Goal: Task Accomplishment & Management: Use online tool/utility

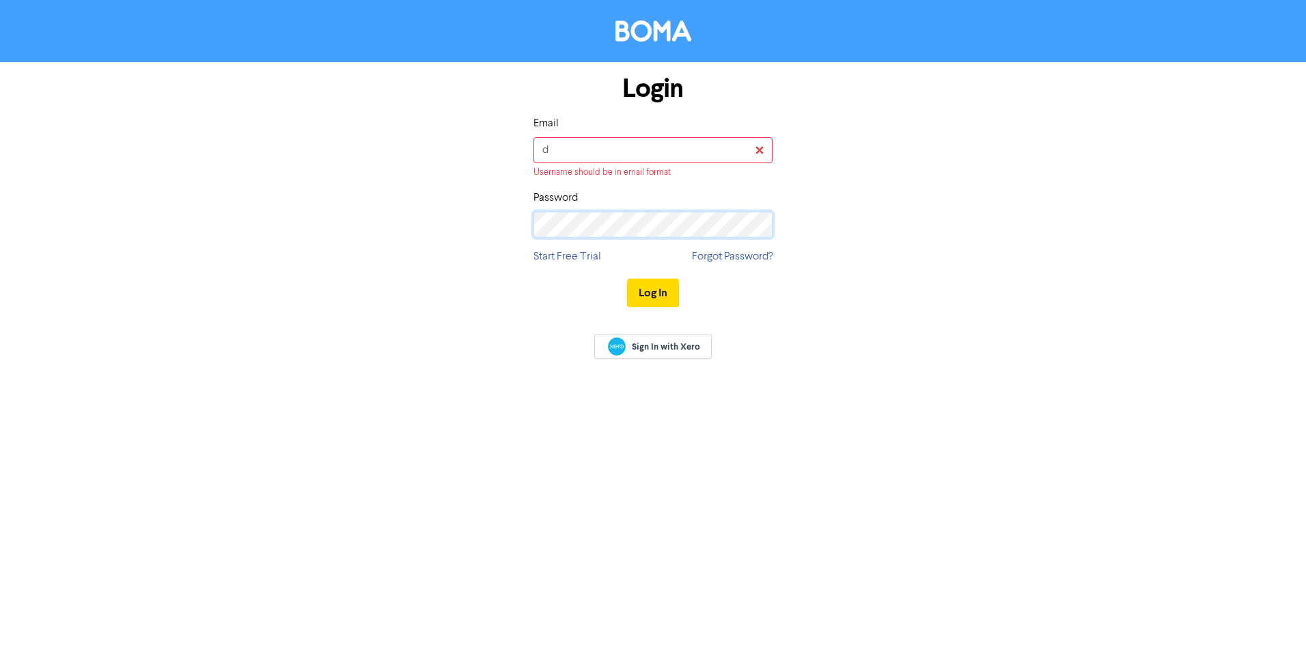
click at [546, 205] on div "Password" at bounding box center [652, 214] width 239 height 48
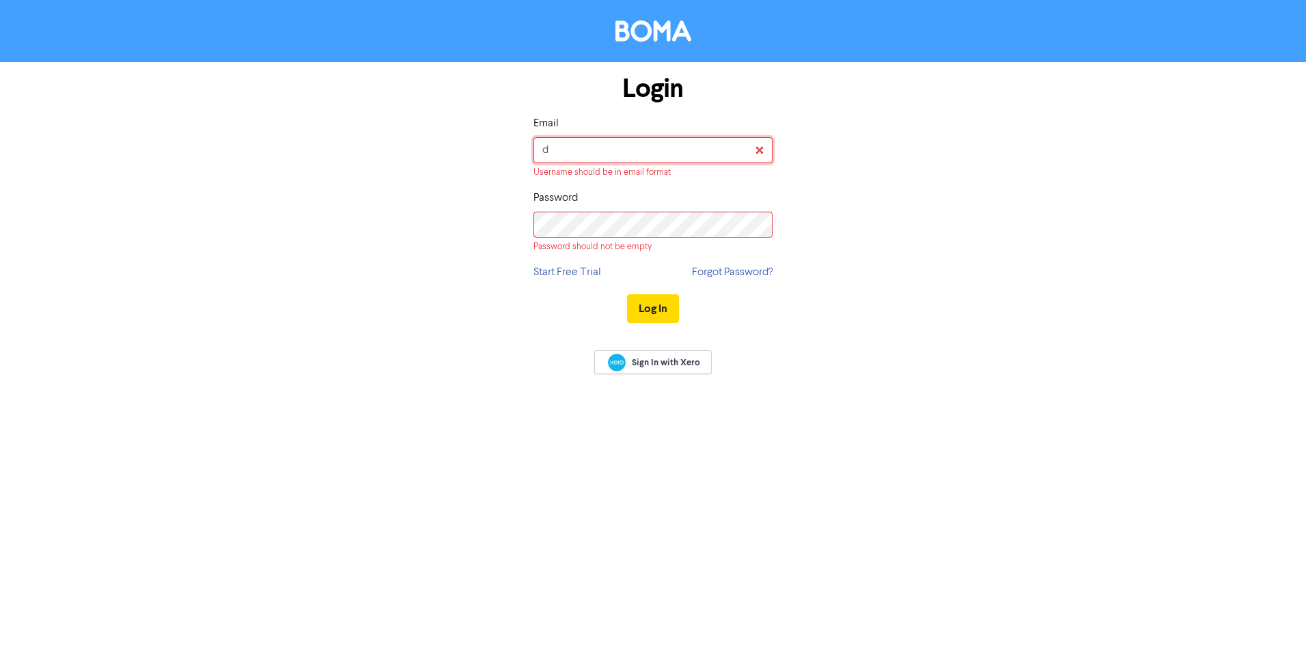
click at [596, 147] on input "d" at bounding box center [652, 150] width 239 height 26
type input "[PERSON_NAME][EMAIL_ADDRESS][DOMAIN_NAME]"
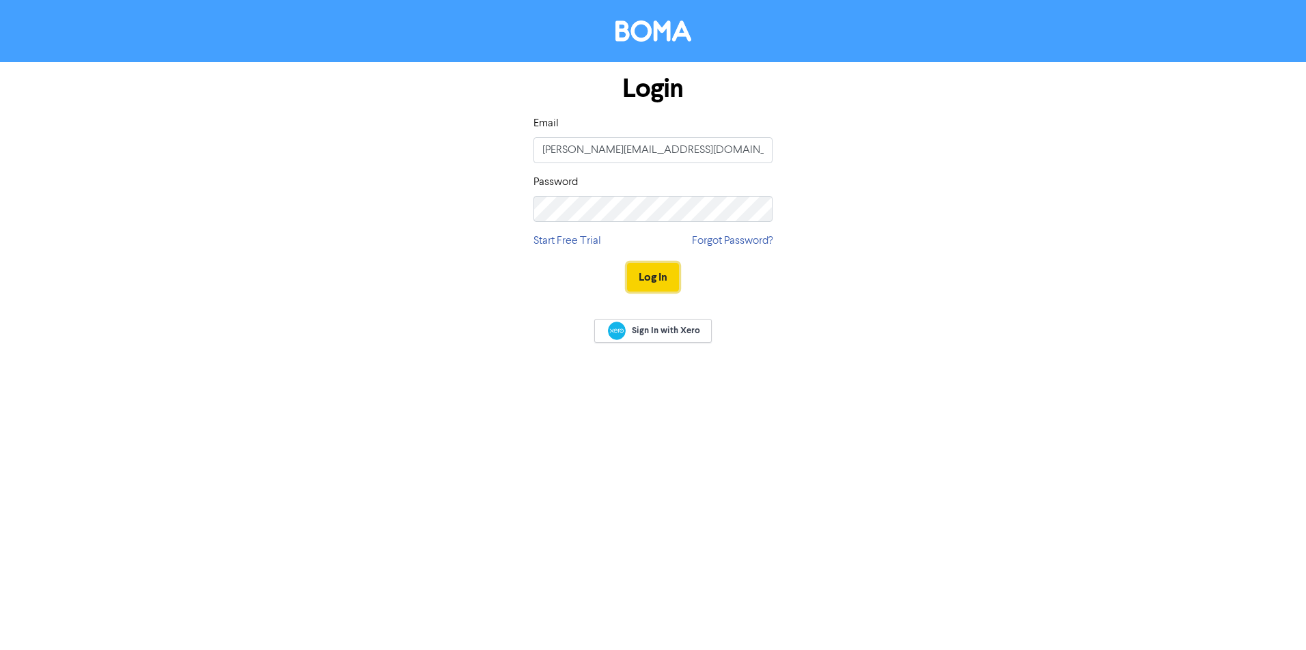
click at [656, 279] on button "Log In" at bounding box center [653, 277] width 52 height 29
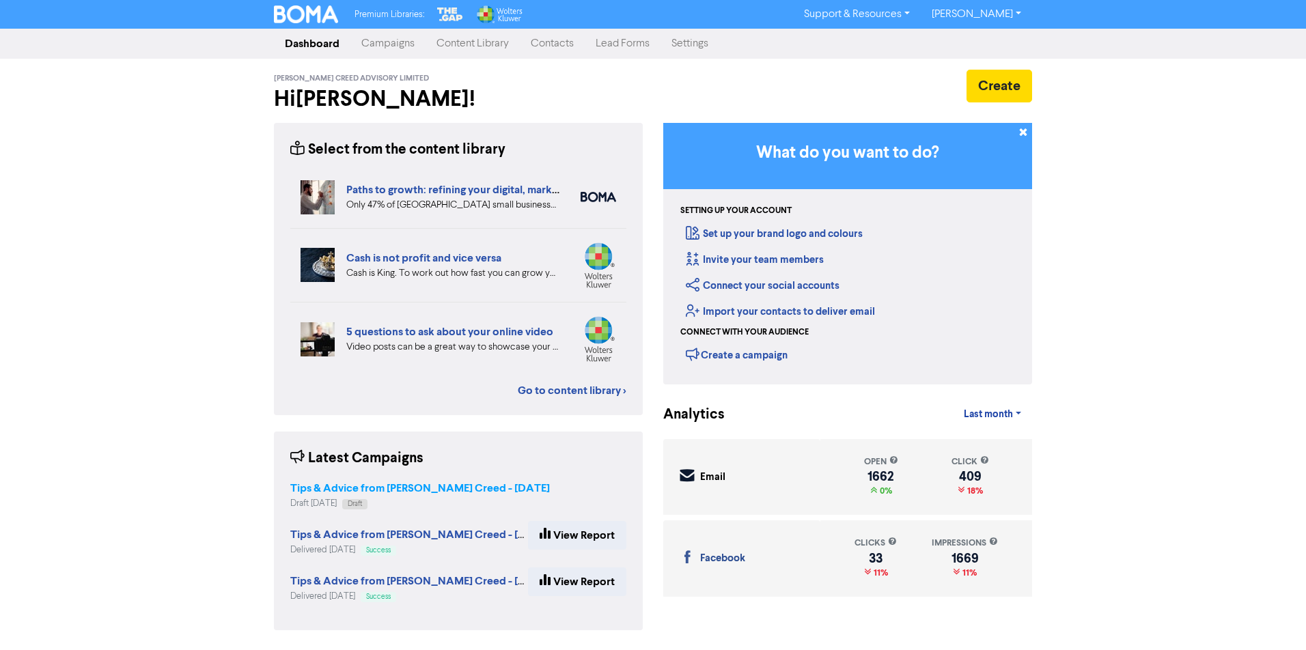
click at [434, 488] on strong "Tips & Advice from [PERSON_NAME] Creed - [DATE]" at bounding box center [419, 488] width 259 height 14
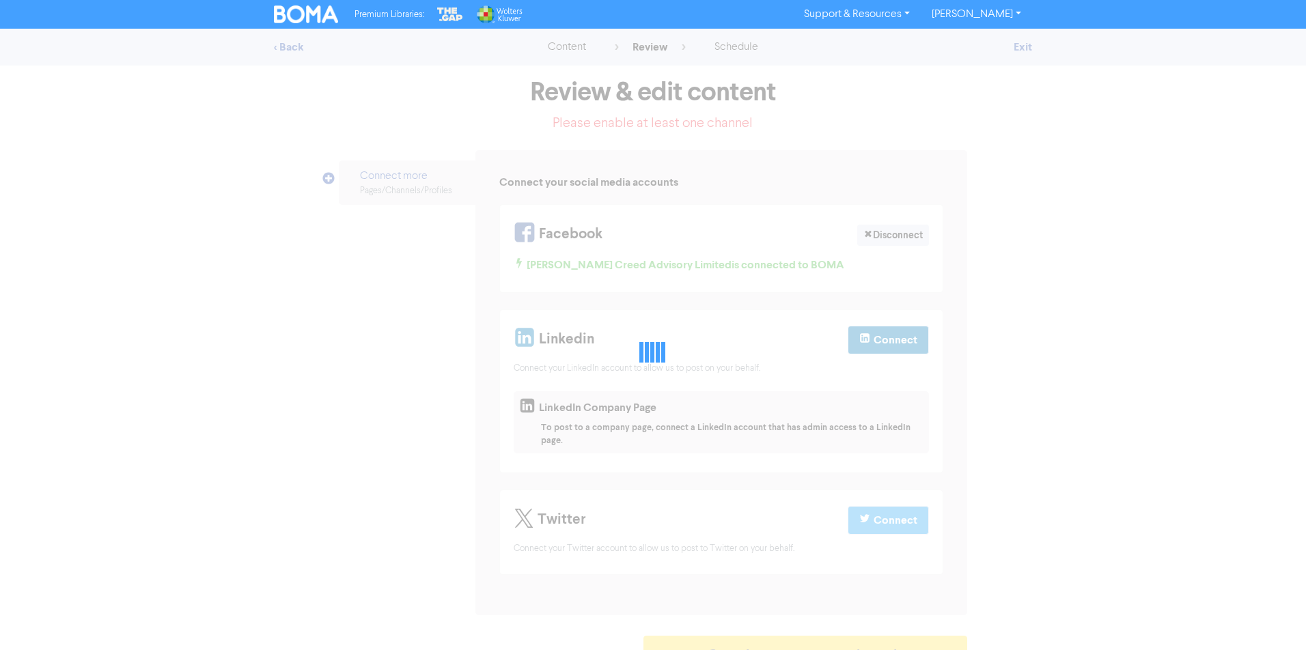
select select "CONTACT_US"
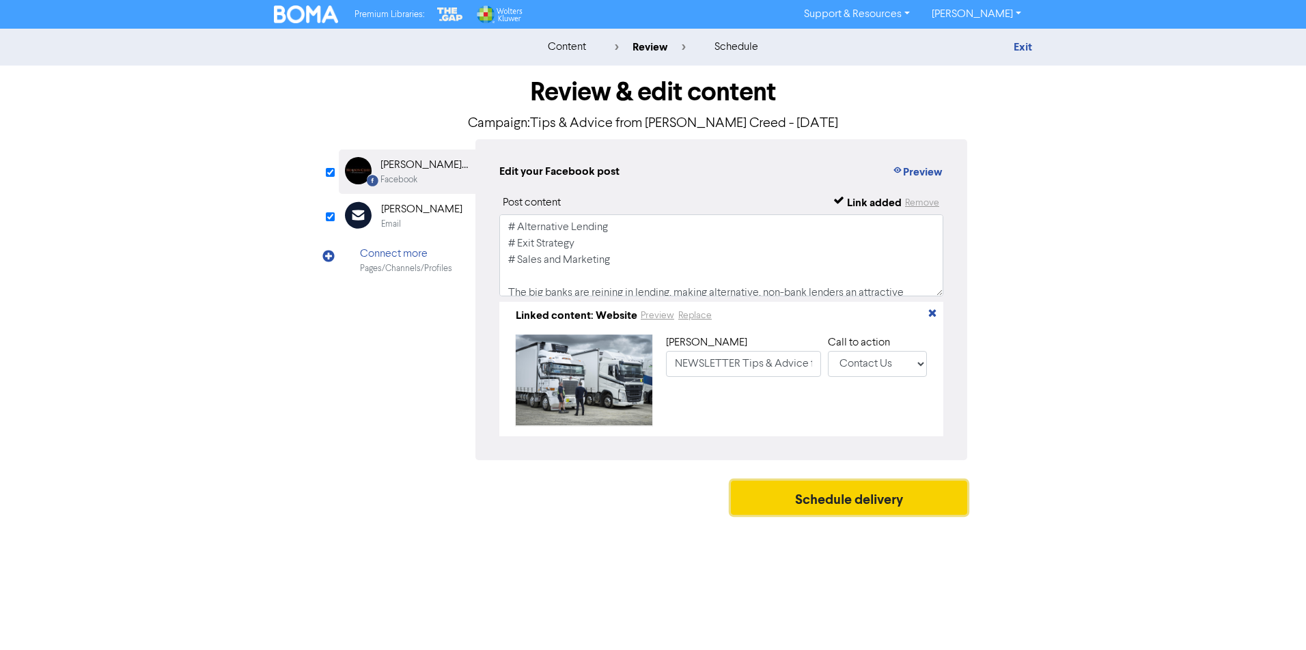
click at [813, 502] on button "Schedule delivery" at bounding box center [849, 498] width 236 height 34
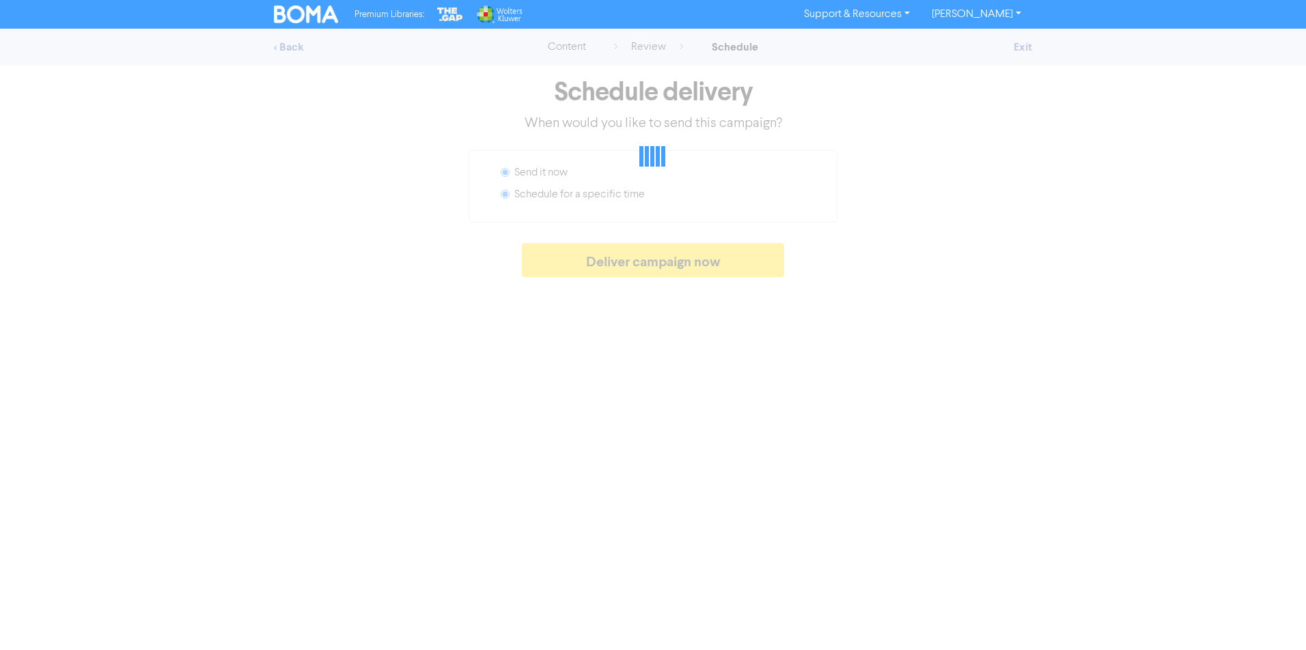
radio input "false"
radio input "true"
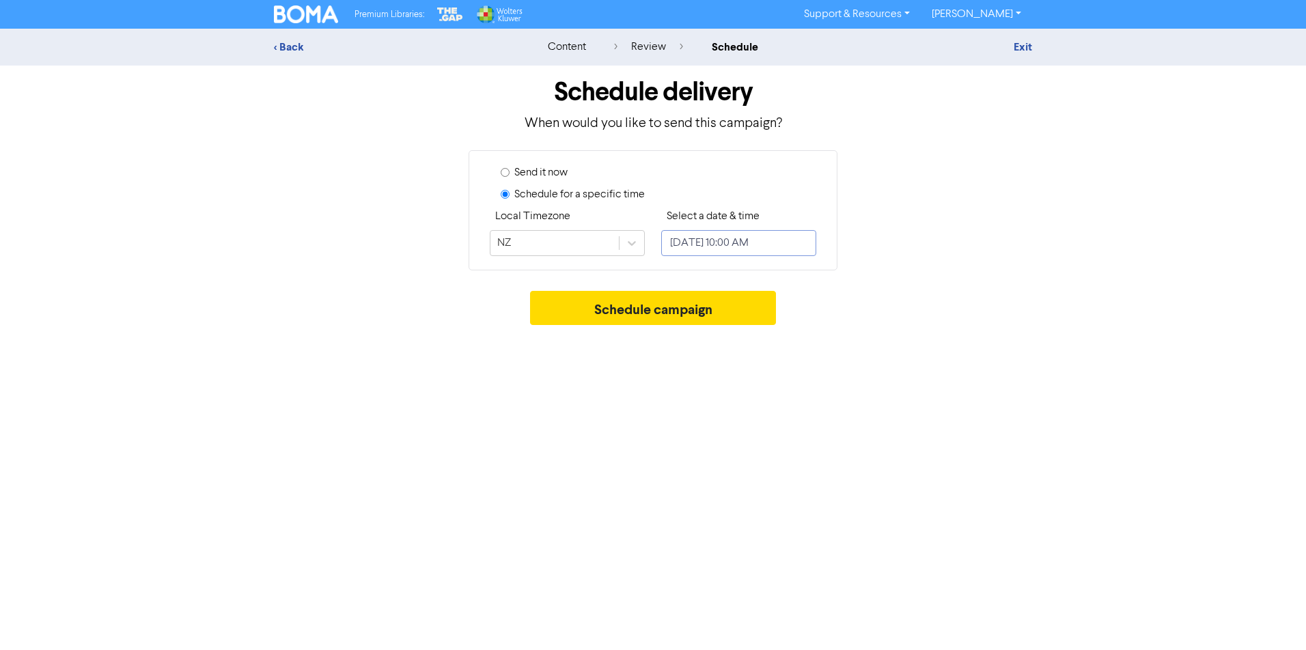
click at [723, 242] on input "[DATE] 10:00 AM" at bounding box center [738, 243] width 155 height 26
select select "8"
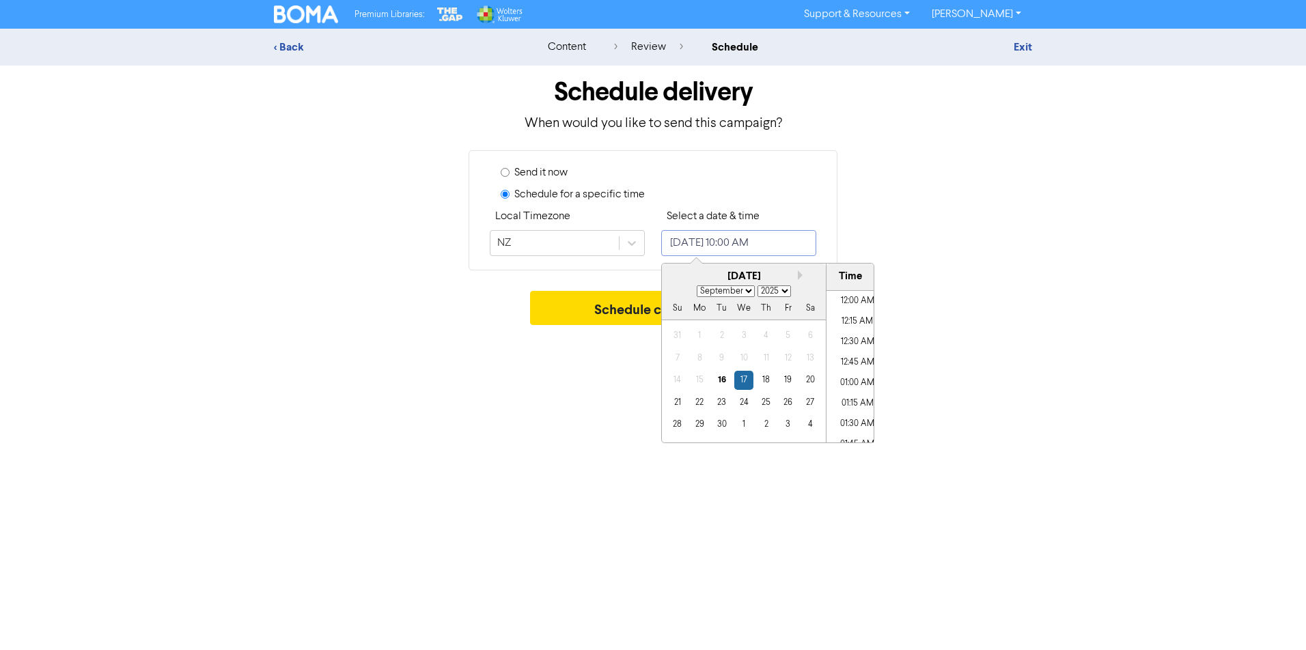
scroll to position [754, 0]
click at [717, 376] on div "16" at bounding box center [721, 380] width 18 height 18
click at [848, 320] on li "09:30 AM" at bounding box center [856, 325] width 61 height 20
type input "[DATE] 9:30 AM"
click at [968, 264] on div "Send it now Schedule for a specific time Local Timezone NZ Select a date & time…" at bounding box center [653, 210] width 778 height 120
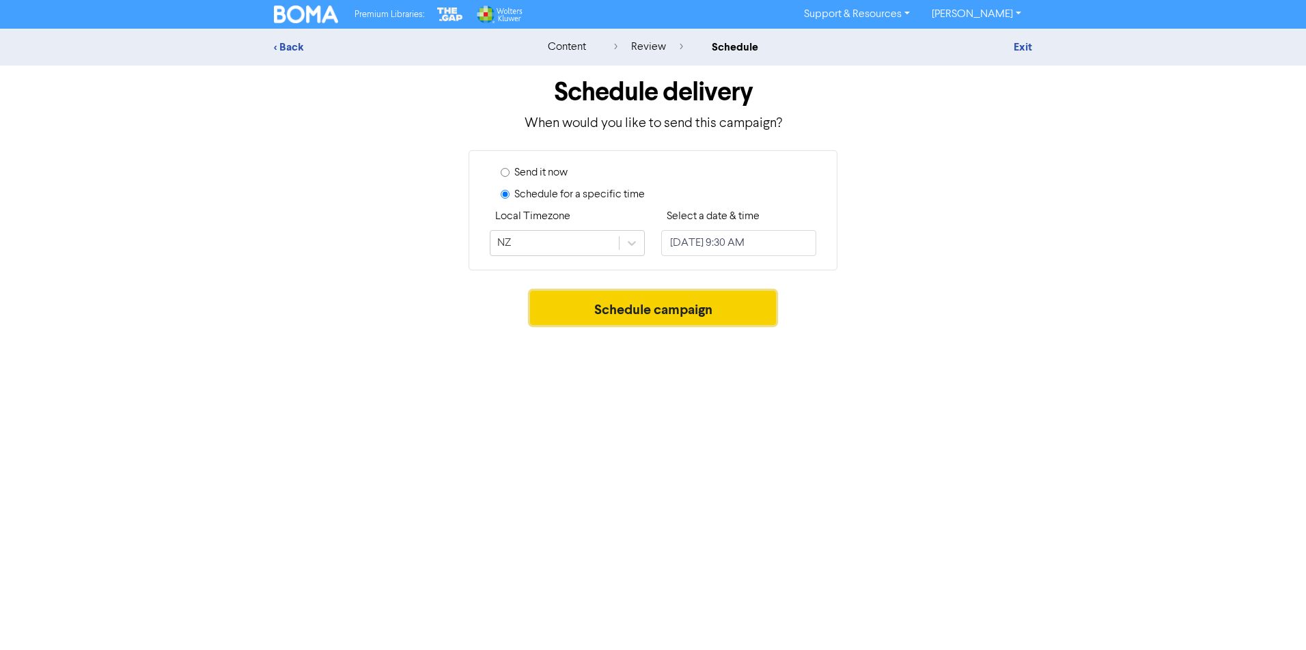
click at [660, 310] on button "Schedule campaign" at bounding box center [653, 308] width 246 height 34
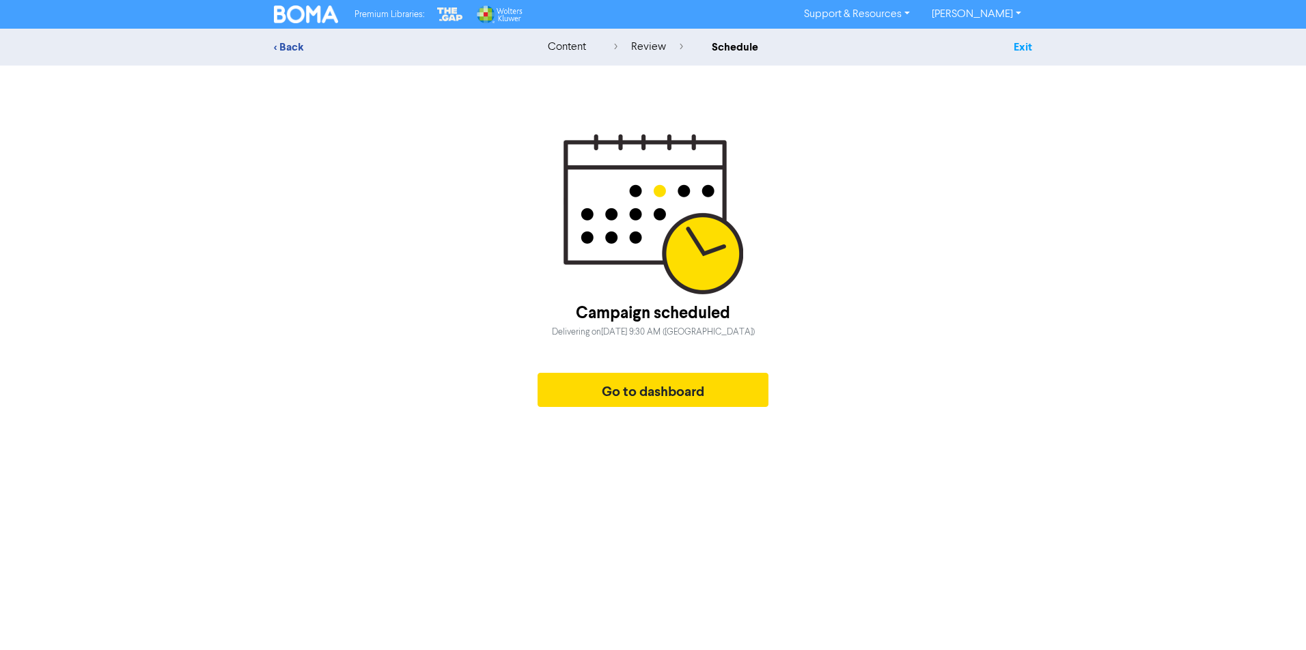
click at [1025, 50] on link "Exit" at bounding box center [1022, 47] width 18 height 14
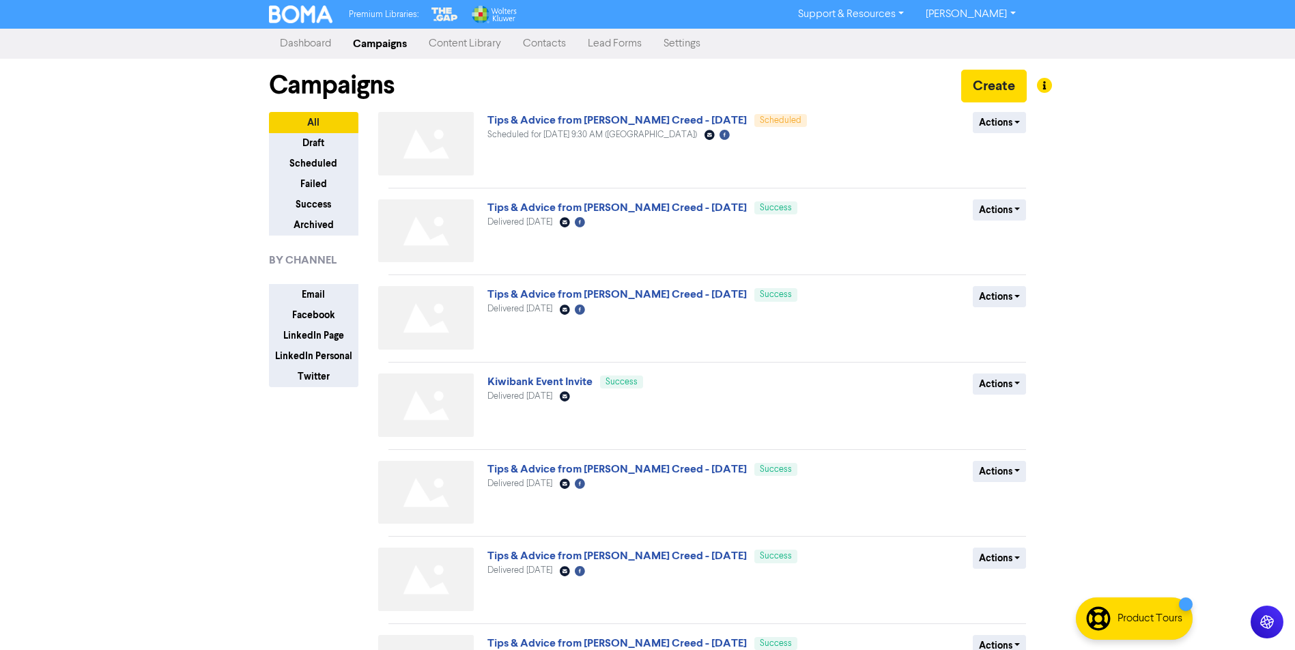
click at [1001, 16] on link "[PERSON_NAME]" at bounding box center [970, 14] width 111 height 22
click at [987, 41] on button "Log Out" at bounding box center [970, 41] width 108 height 16
